Goal: Information Seeking & Learning: Learn about a topic

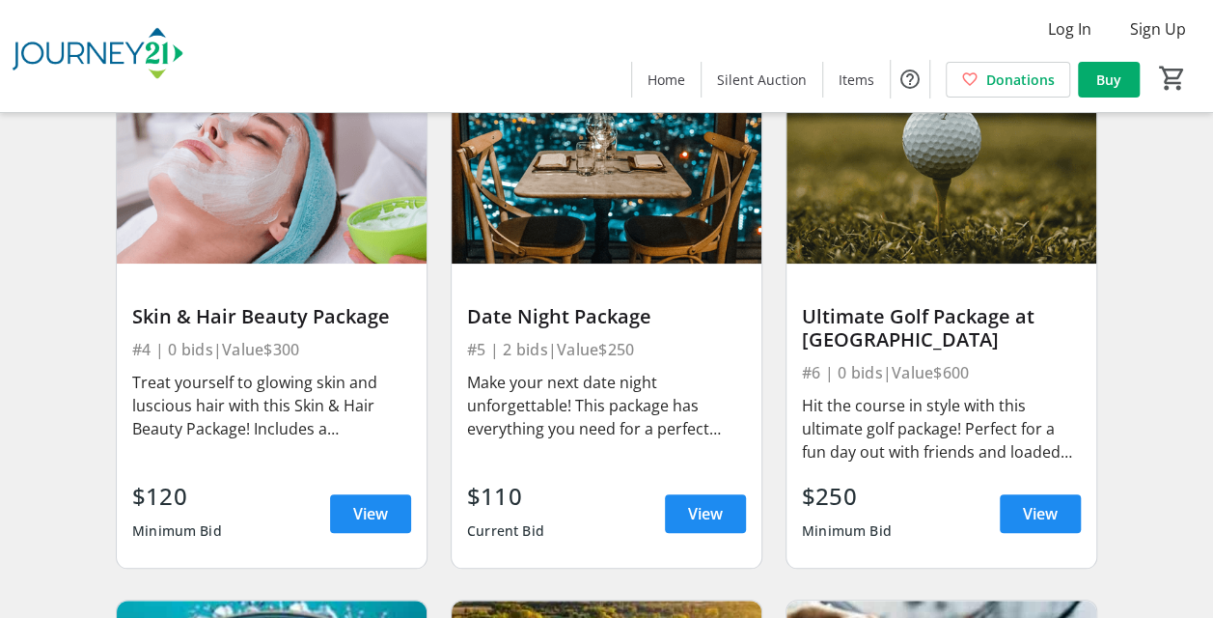
scroll to position [705, 0]
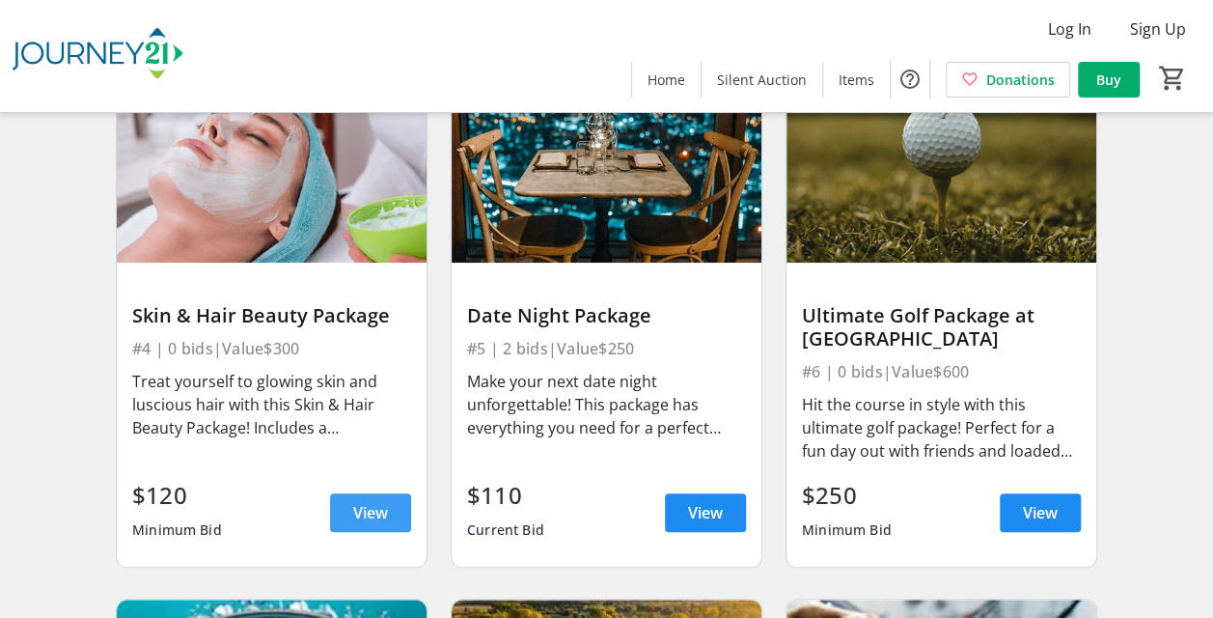
click at [365, 519] on span "View" at bounding box center [370, 512] width 35 height 23
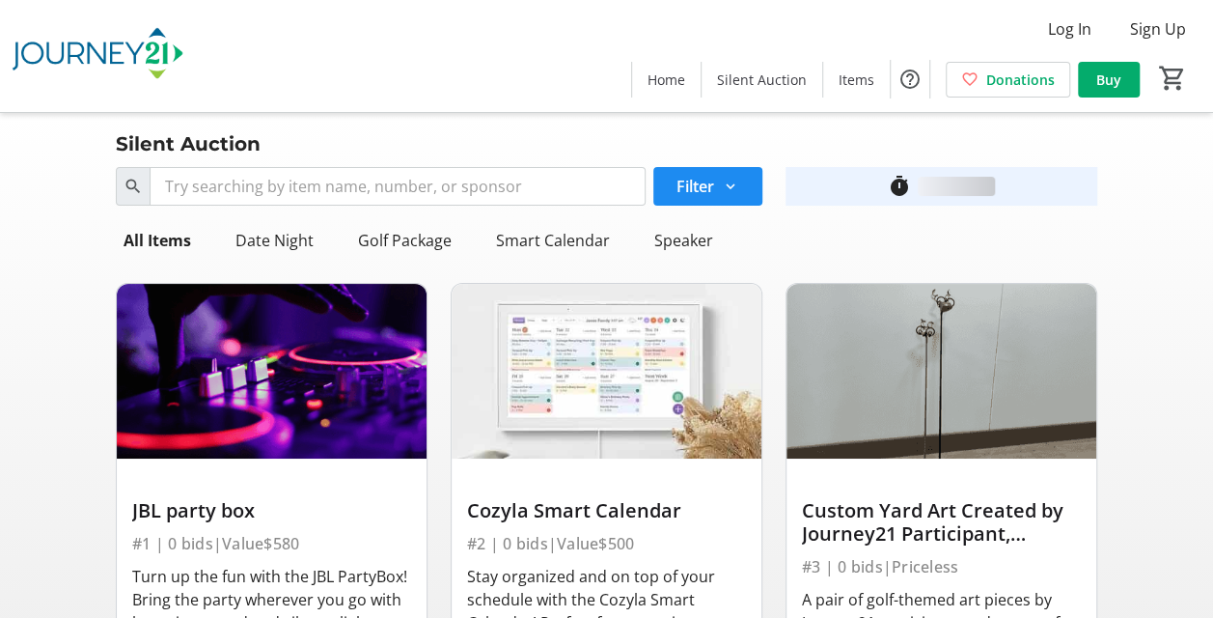
scroll to position [705, 0]
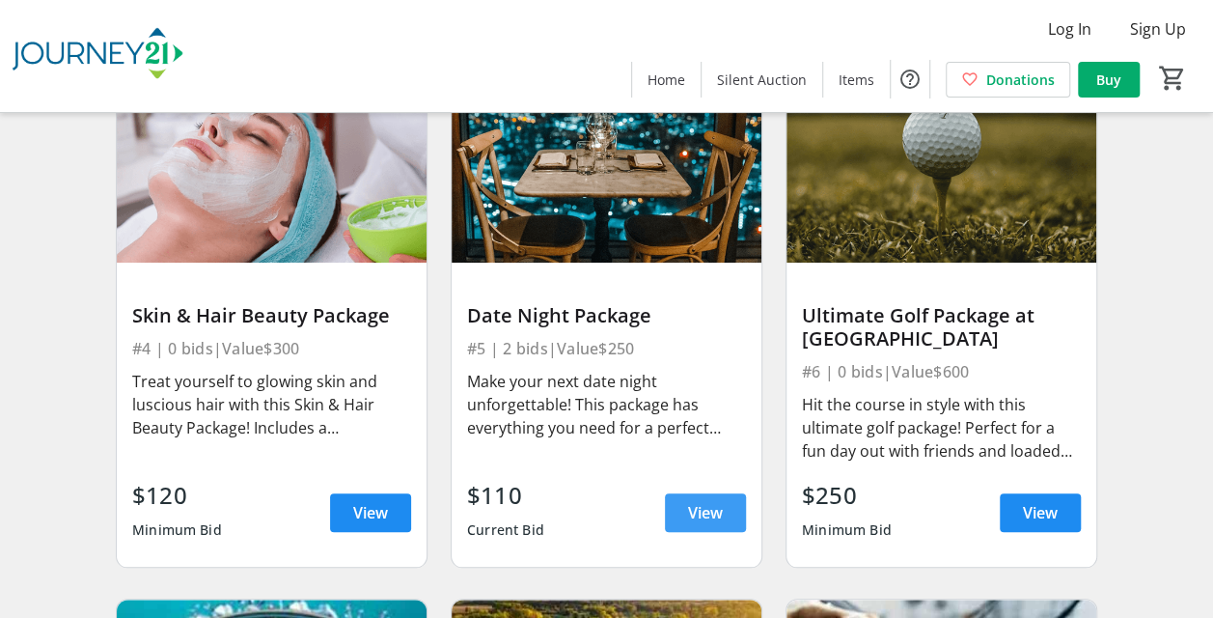
click at [691, 509] on span "View" at bounding box center [705, 512] width 35 height 23
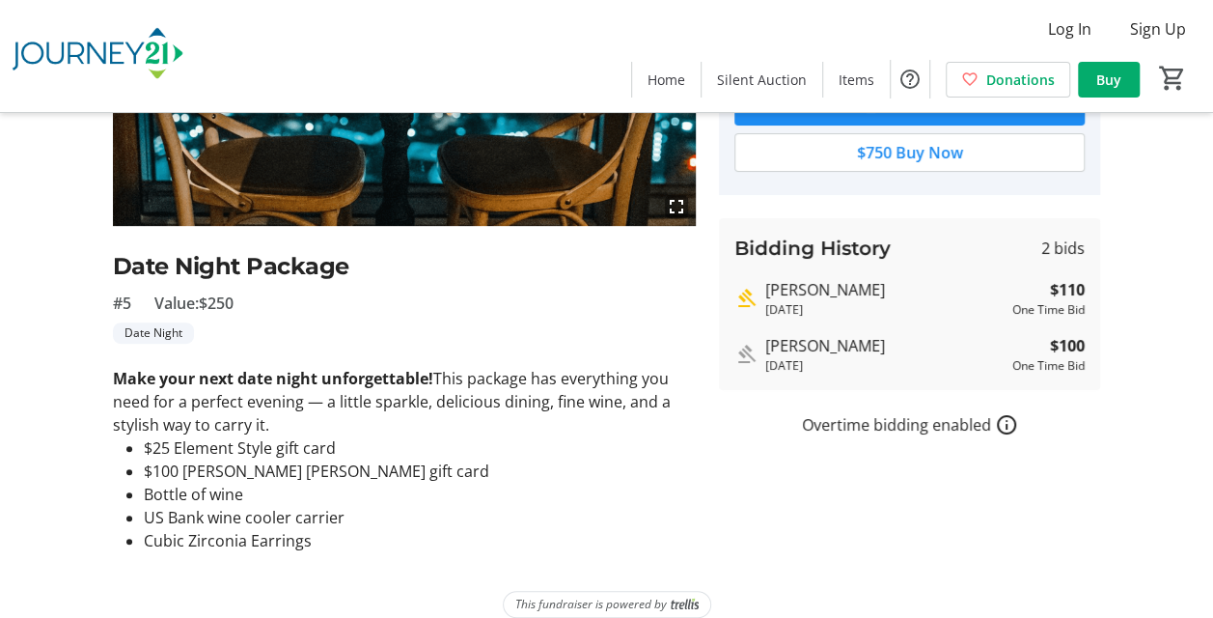
scroll to position [307, 0]
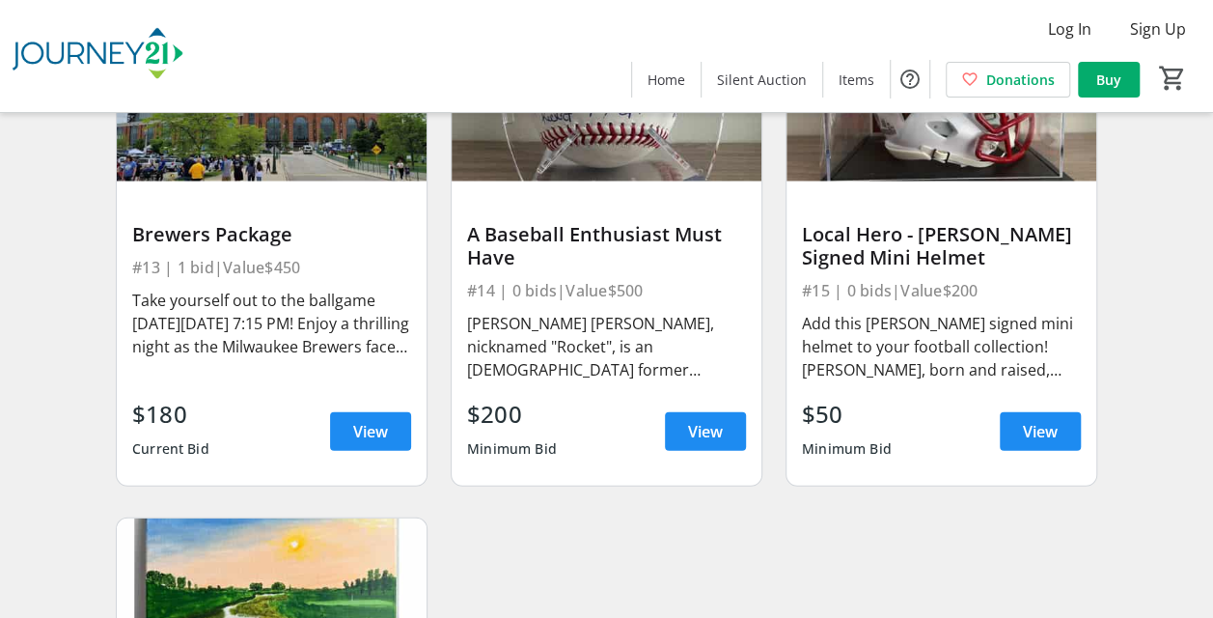
scroll to position [2303, 0]
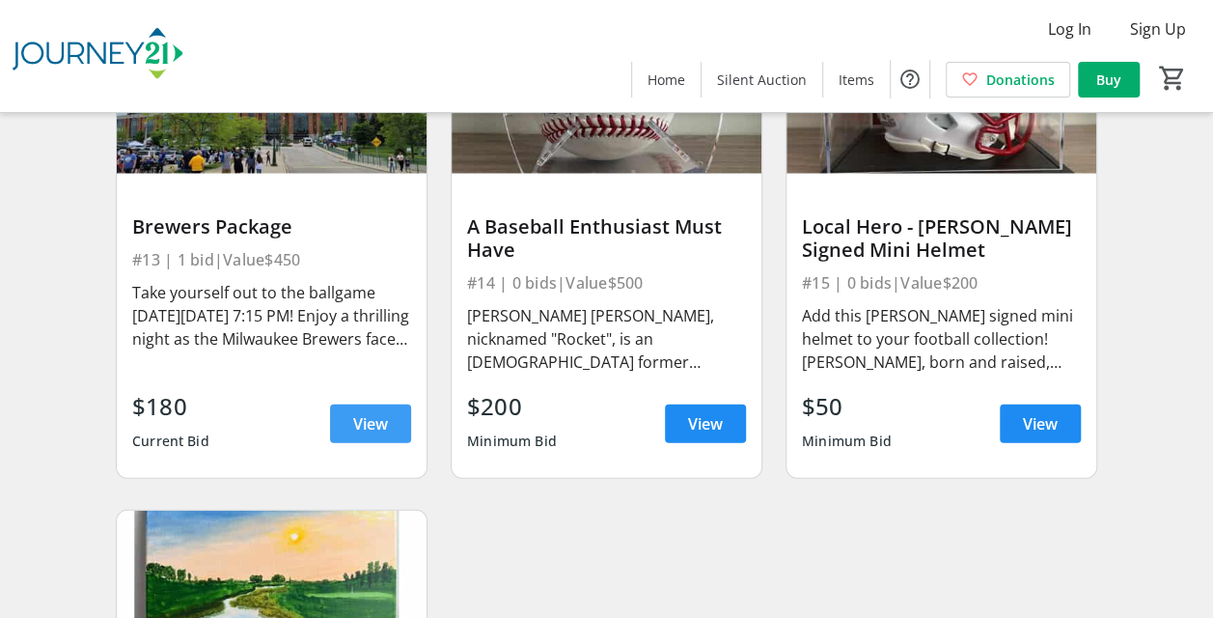
click at [360, 427] on span "View" at bounding box center [370, 423] width 35 height 23
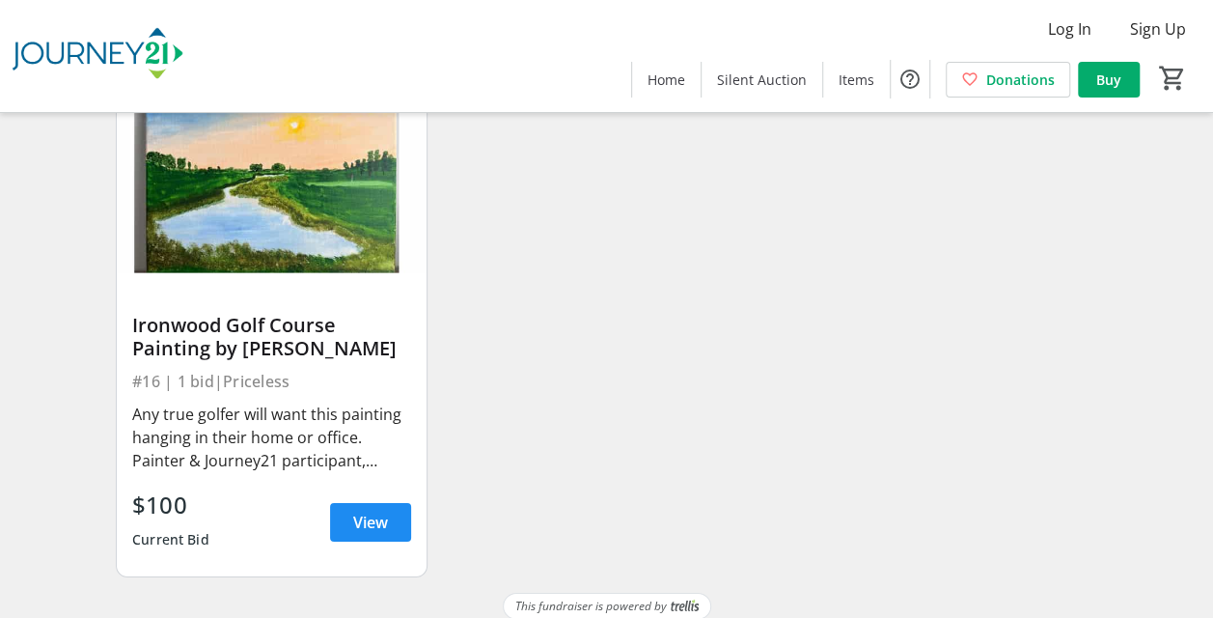
scroll to position [2729, 0]
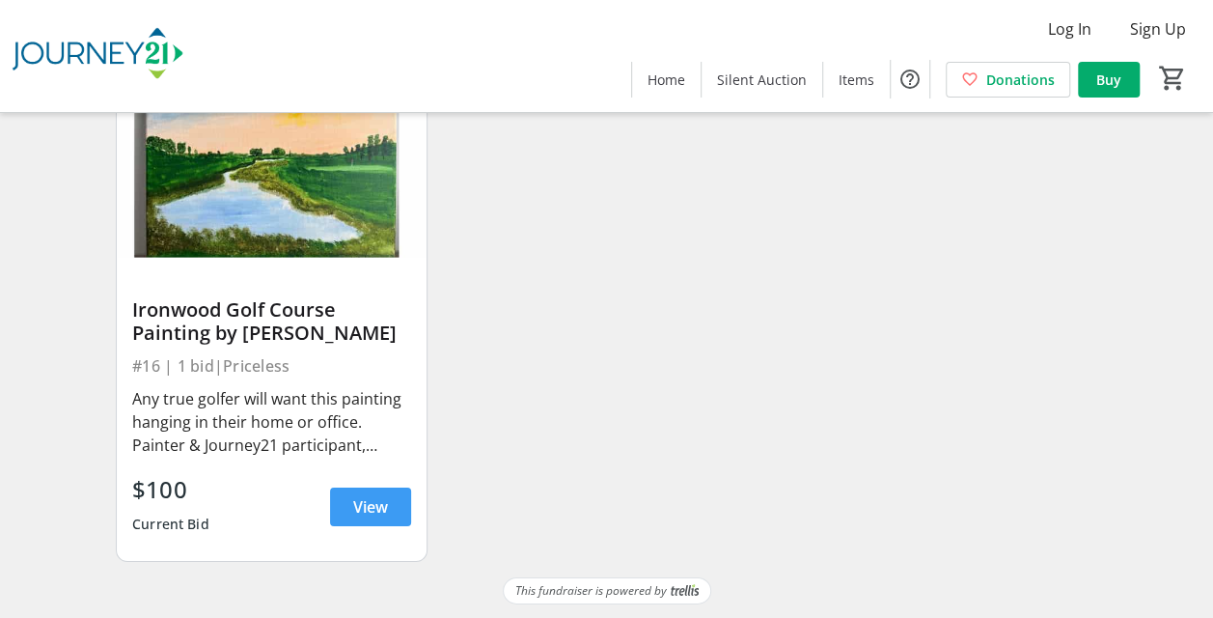
click at [365, 510] on span "View" at bounding box center [370, 506] width 35 height 23
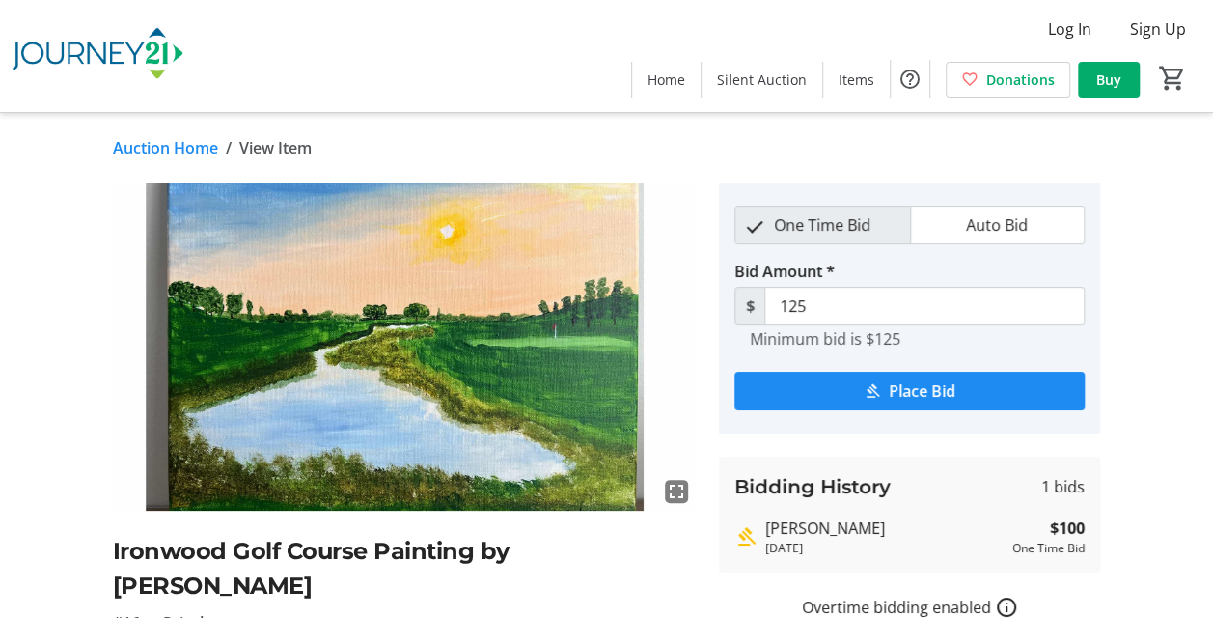
click at [424, 365] on img at bounding box center [405, 346] width 584 height 328
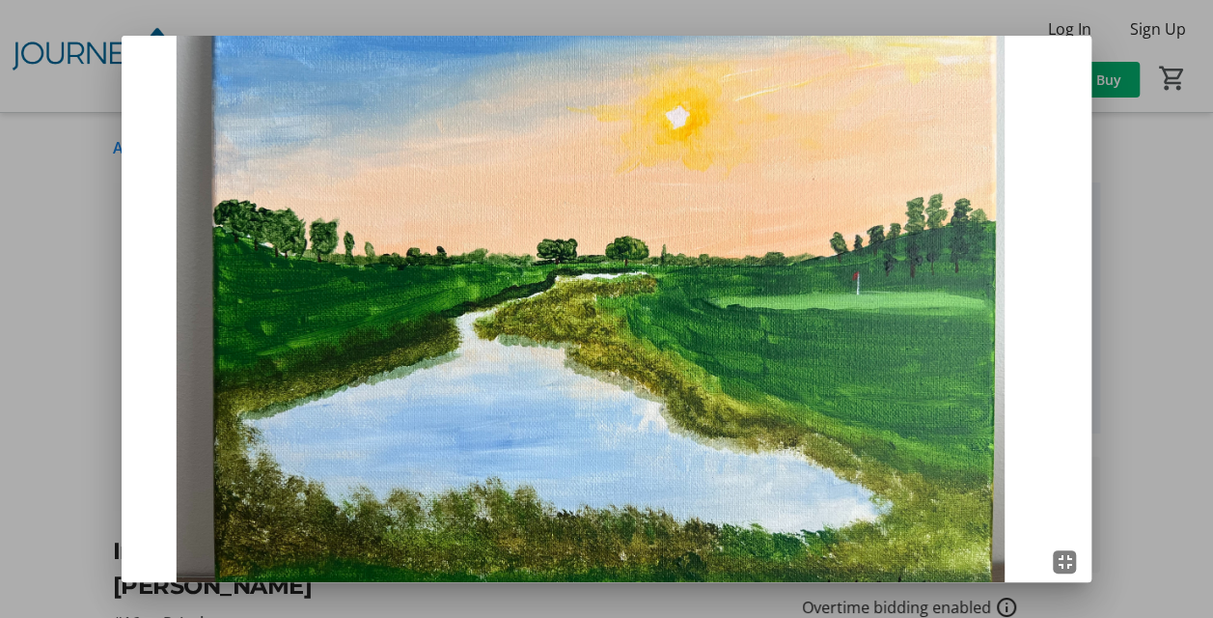
click at [424, 365] on img at bounding box center [607, 309] width 971 height 546
